Goal: Information Seeking & Learning: Learn about a topic

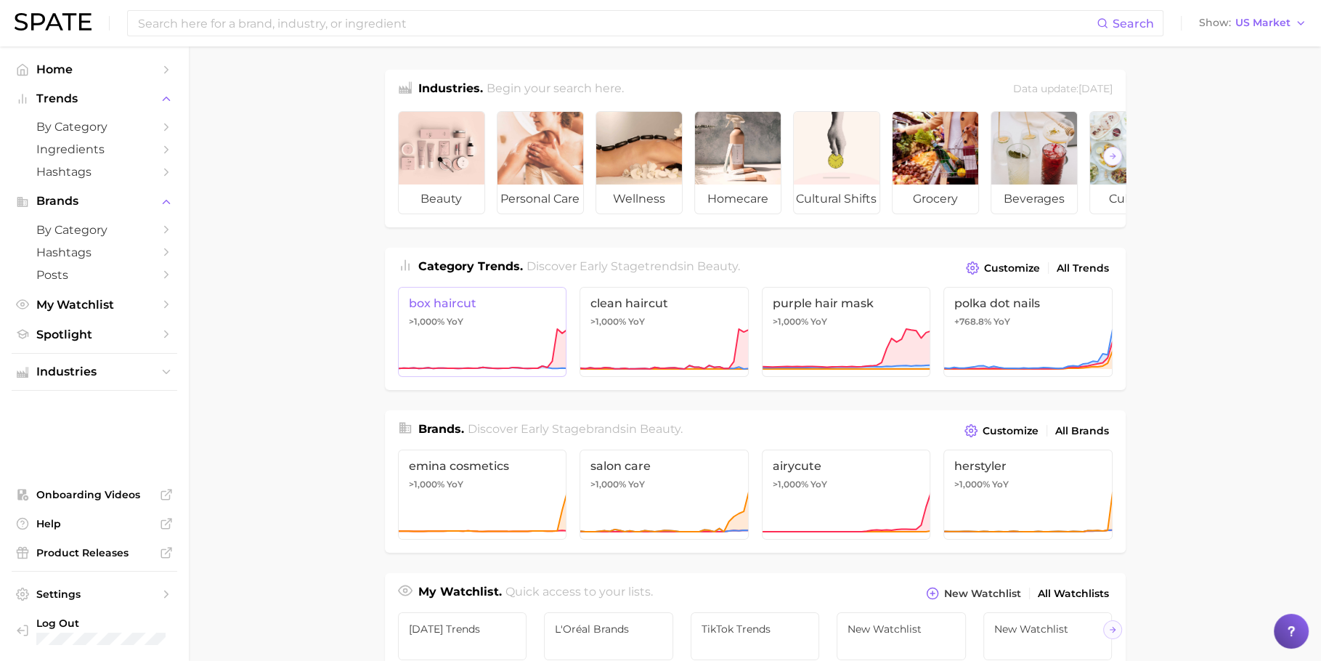
click at [522, 352] on icon at bounding box center [482, 350] width 169 height 44
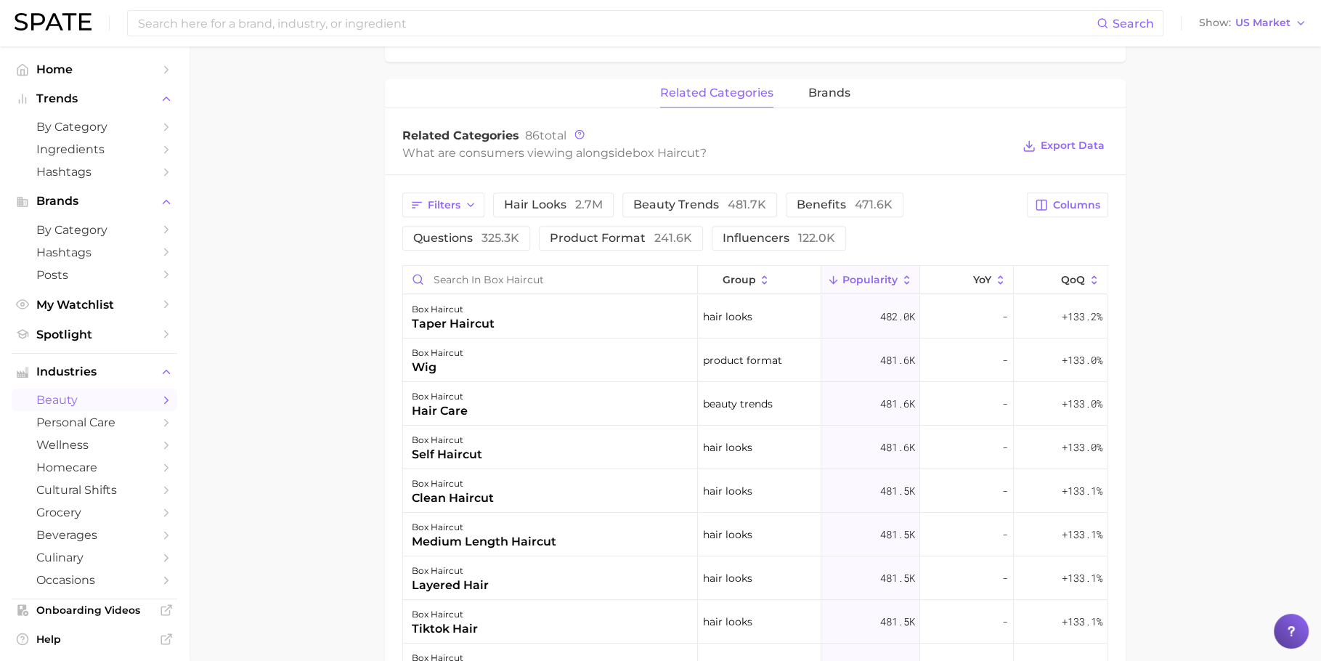
scroll to position [691, 0]
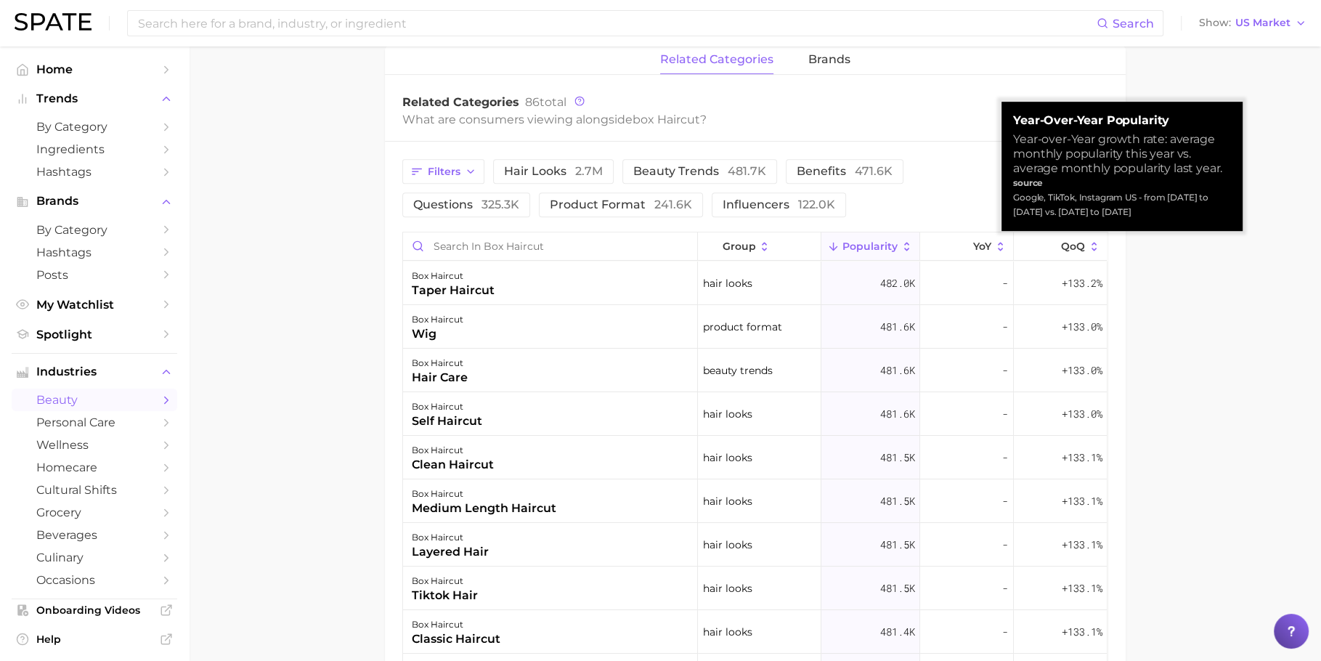
click at [994, 127] on div "What are consumers viewing alongside box haircut ?" at bounding box center [707, 120] width 610 height 20
click at [958, 145] on div "Filters hair looks 2.7m beauty trends 481.7k benefits 471.6k questions 325.3k p…" at bounding box center [755, 526] width 741 height 768
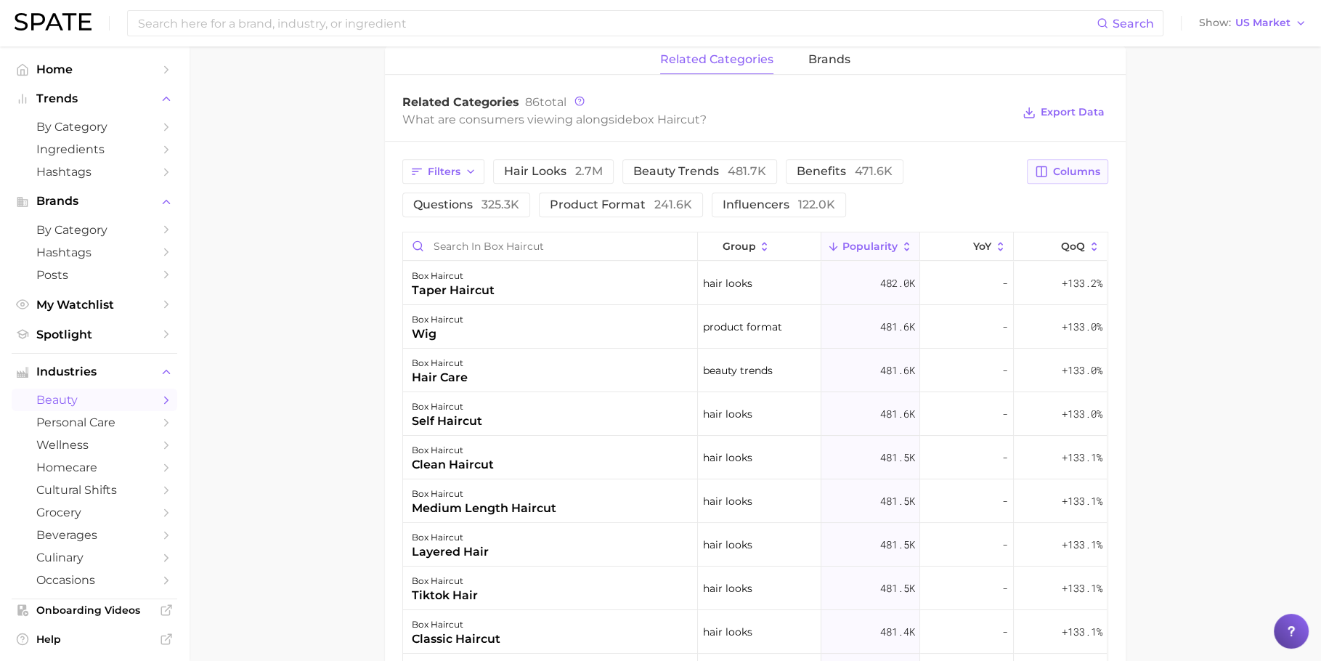
click at [1085, 166] on span "Columns" at bounding box center [1076, 172] width 47 height 12
click at [960, 245] on span "Increase YoY" at bounding box center [943, 247] width 74 height 12
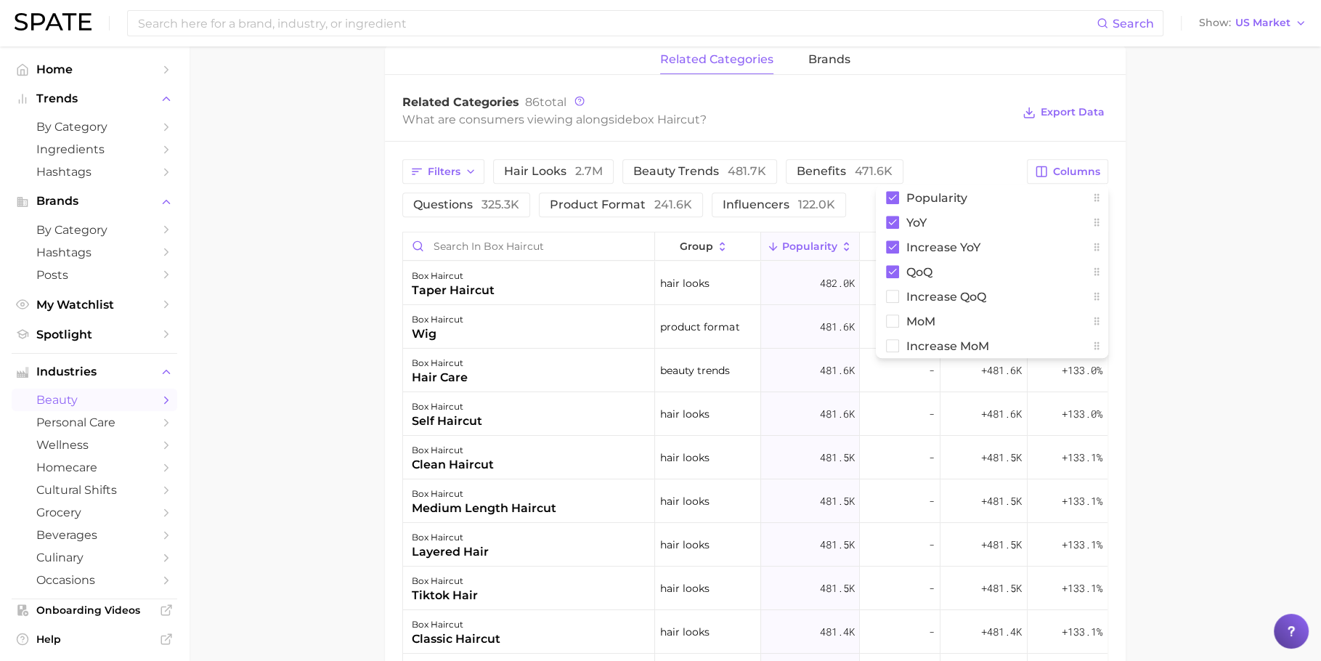
click at [1202, 259] on main "1. hair 2. hair looks 3. haircuts 4. box haircut Overview Google TikTok Instagr…" at bounding box center [755, 169] width 1132 height 1627
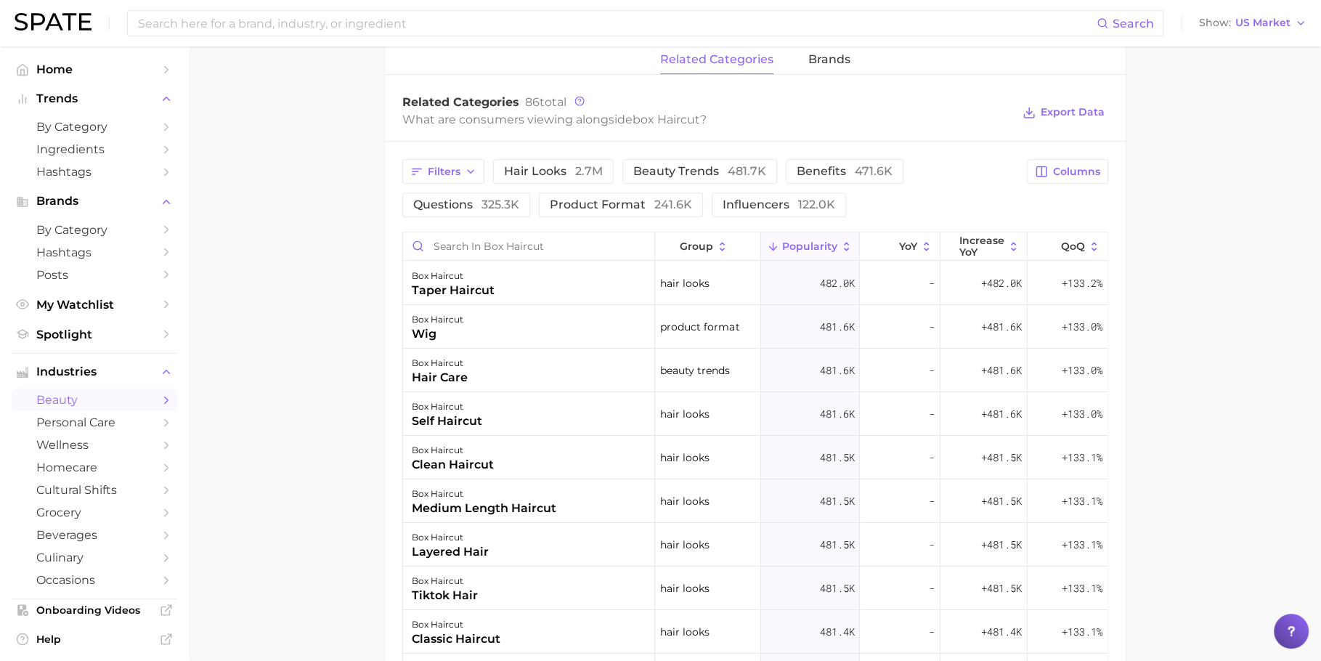
drag, startPoint x: 1182, startPoint y: 211, endPoint x: 1031, endPoint y: 200, distance: 151.5
click at [1005, 155] on div "Filters hair looks 2.7m beauty trends 481.7k benefits 471.6k questions 325.3k p…" at bounding box center [755, 526] width 741 height 768
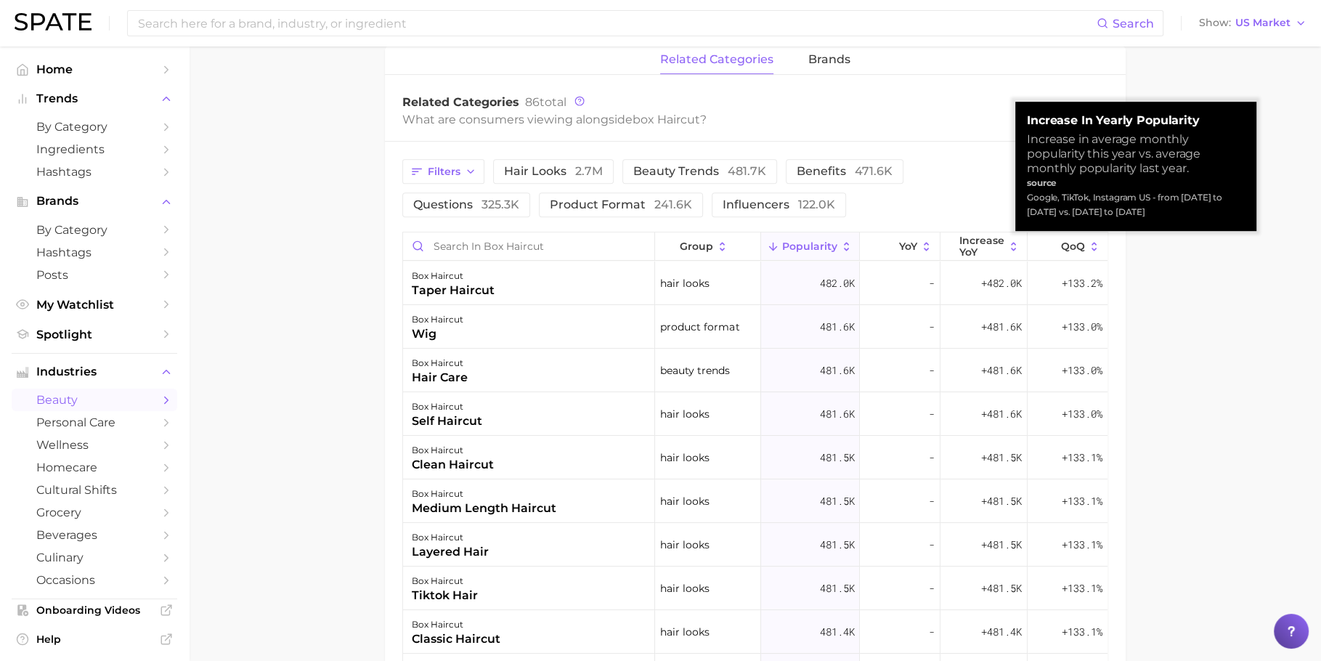
drag, startPoint x: 1175, startPoint y: 211, endPoint x: 1028, endPoint y: 204, distance: 147.6
click at [1028, 204] on div "Google, TikTok, Instagram US - from [DATE] to [DATE] vs. [DATE] to [DATE]" at bounding box center [1136, 204] width 218 height 29
copy div "Google, TikTok, Instagram US - from [DATE] to [DATE] vs. [DATE] to [DATE]"
